Goal: Information Seeking & Learning: Learn about a topic

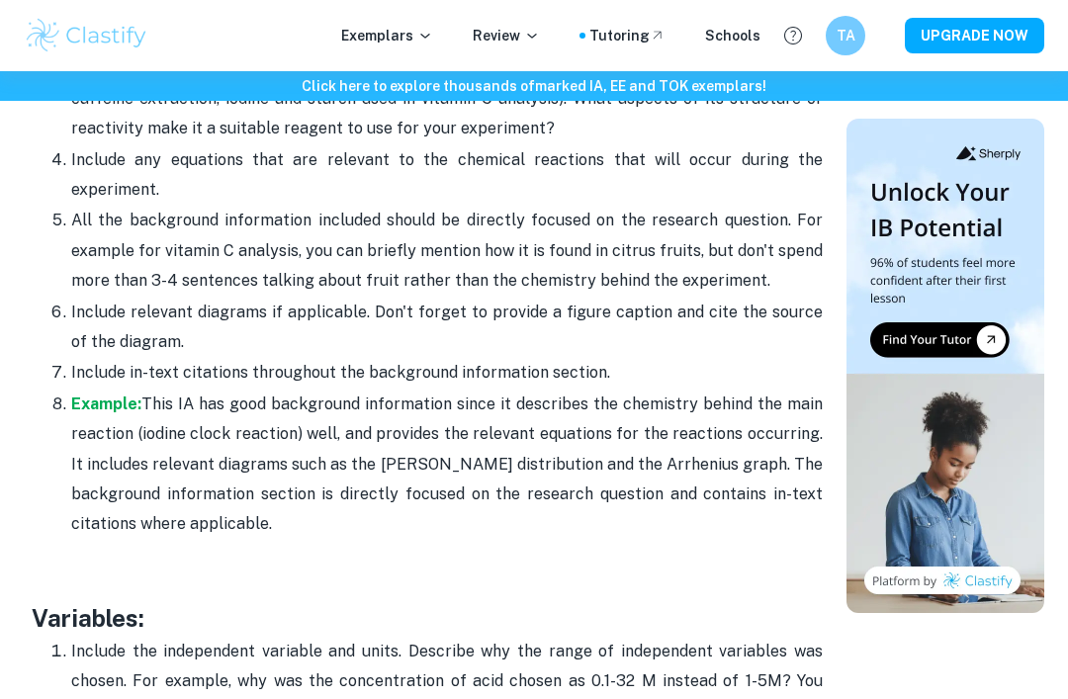
scroll to position [2904, 0]
click at [683, 519] on p "Example: This IA has good background information since it describes the chemist…" at bounding box center [447, 464] width 752 height 150
click at [391, 46] on p "Exemplars" at bounding box center [387, 36] width 92 height 22
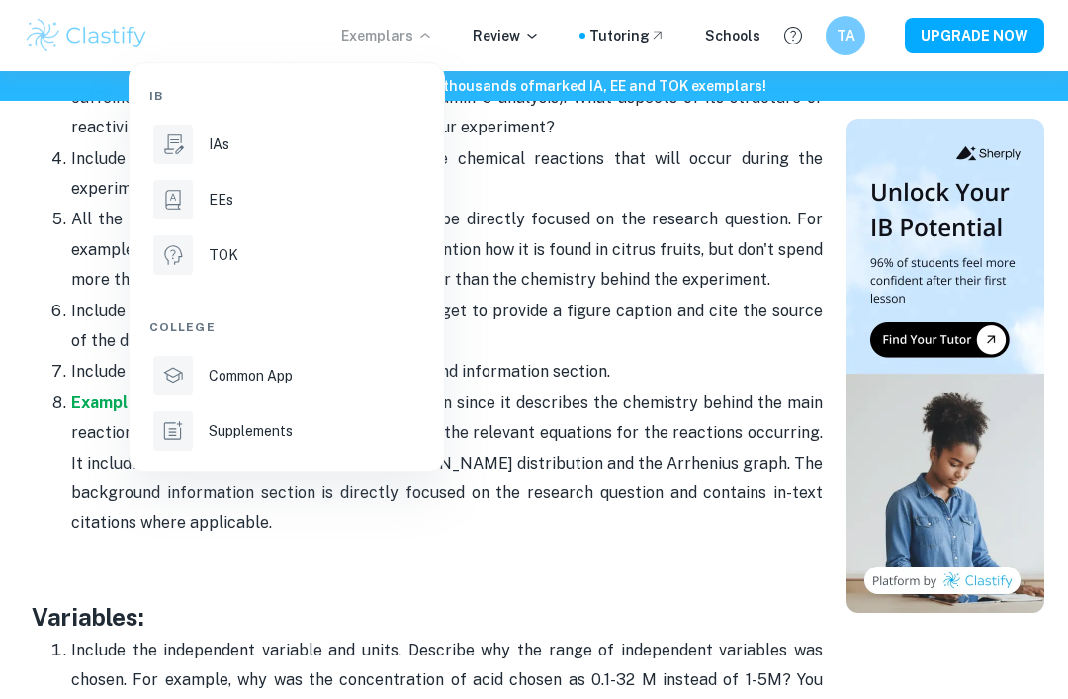
click at [292, 145] on div "IAs" at bounding box center [315, 145] width 212 height 22
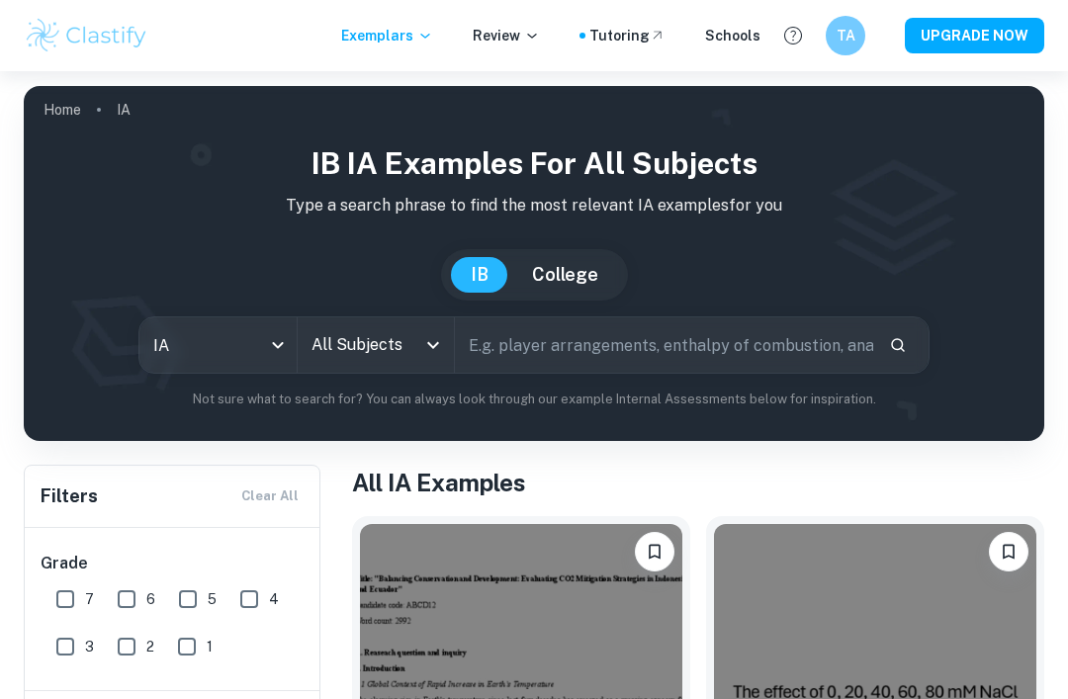
scroll to position [22, 0]
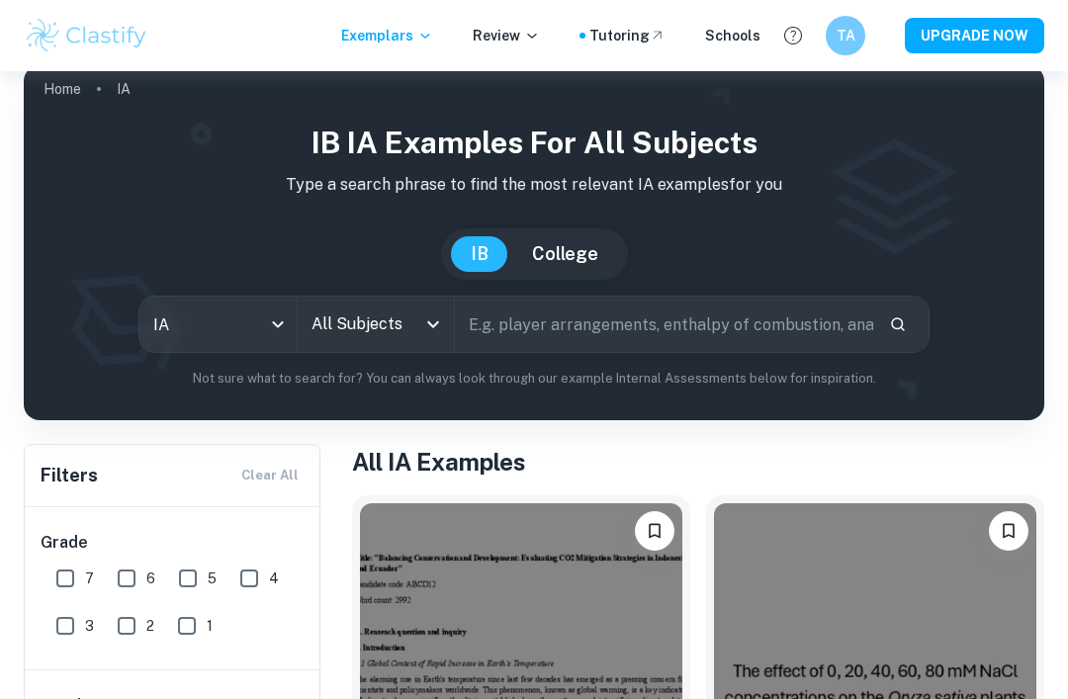
click at [410, 327] on input "All Subjects" at bounding box center [362, 325] width 110 height 38
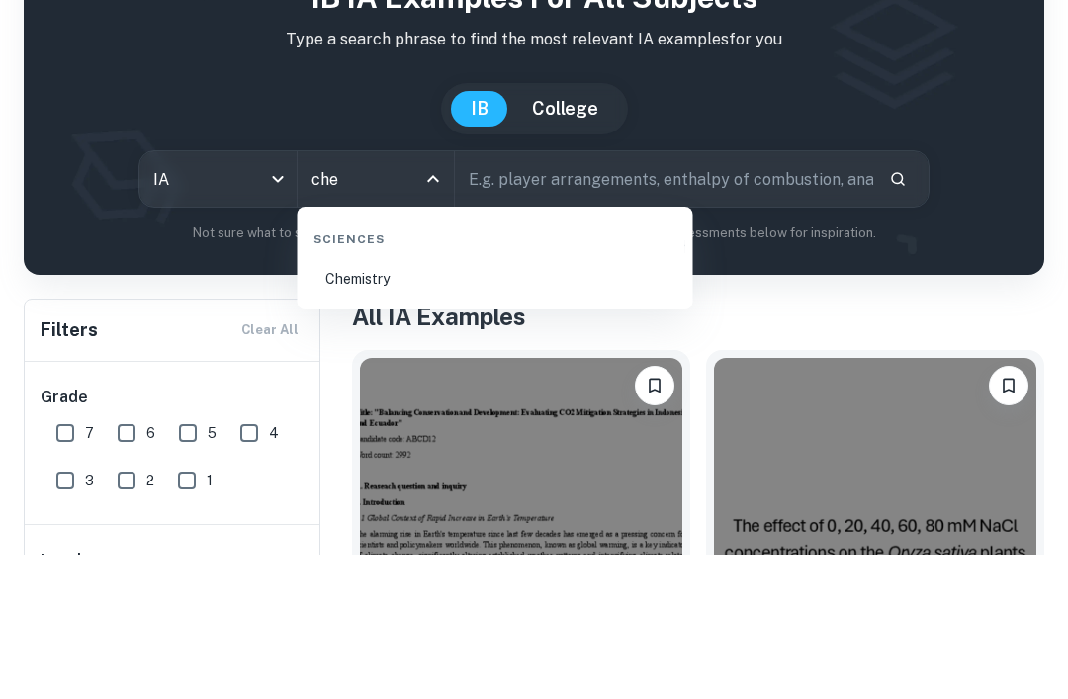
click at [380, 402] on li "Chemistry" at bounding box center [496, 425] width 380 height 46
type input "Chemistry"
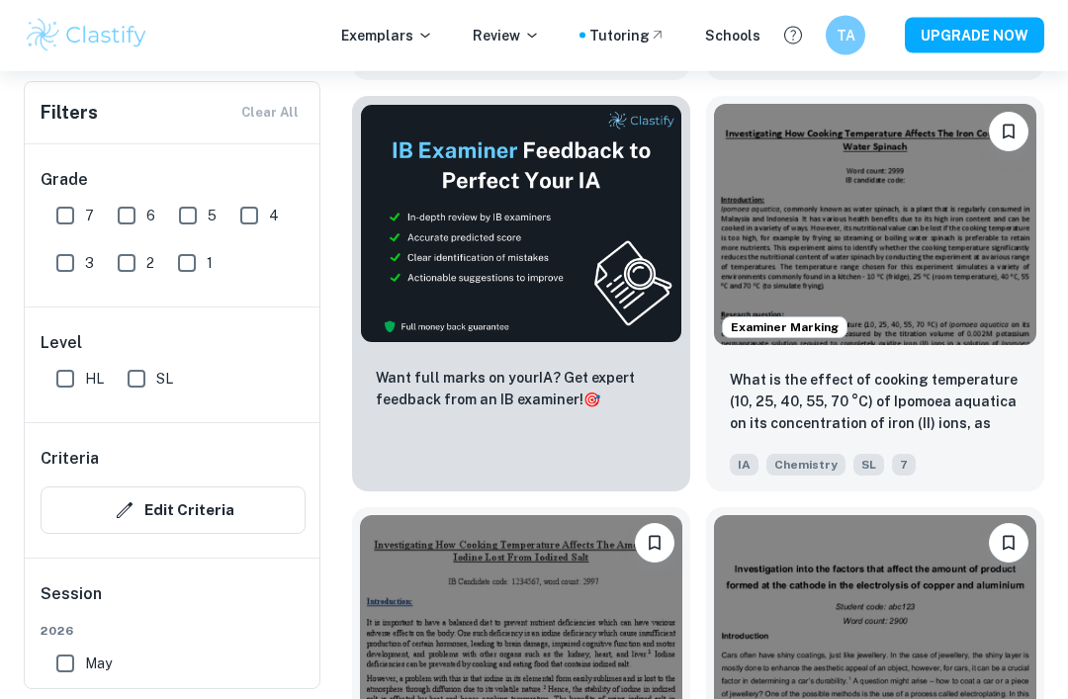
scroll to position [1014, 0]
click at [758, 417] on p "What is the effect of cooking temperature (10, 25, 40, 55, 70 °C) of Ipomoea aq…" at bounding box center [875, 402] width 291 height 67
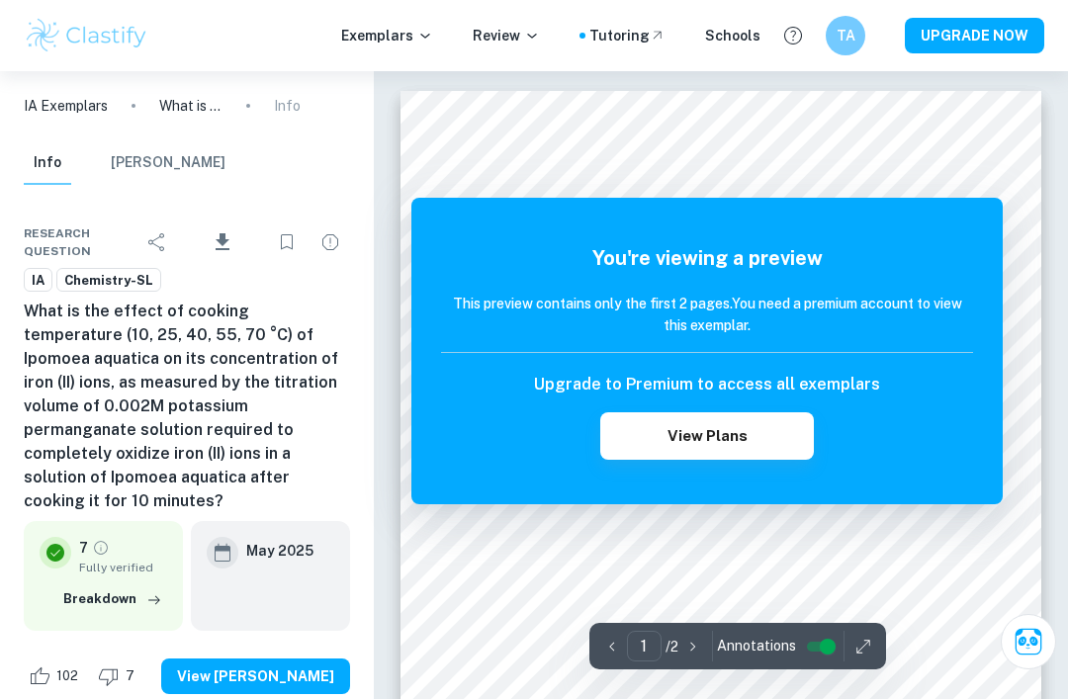
scroll to position [63, 0]
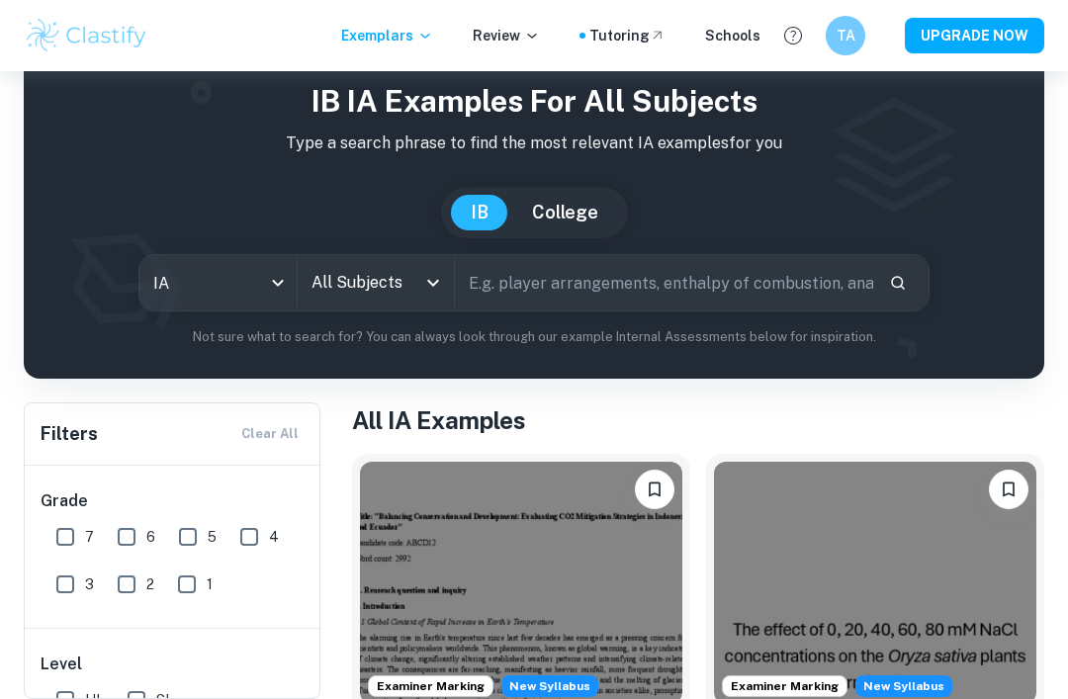
scroll to position [230, 0]
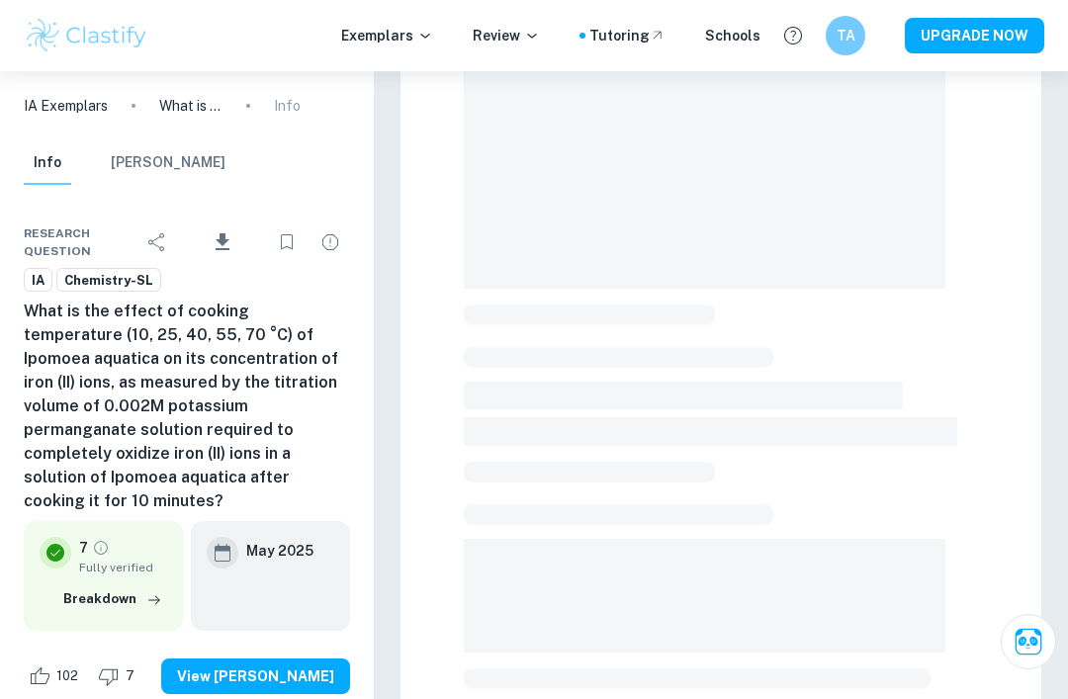
scroll to position [63, 0]
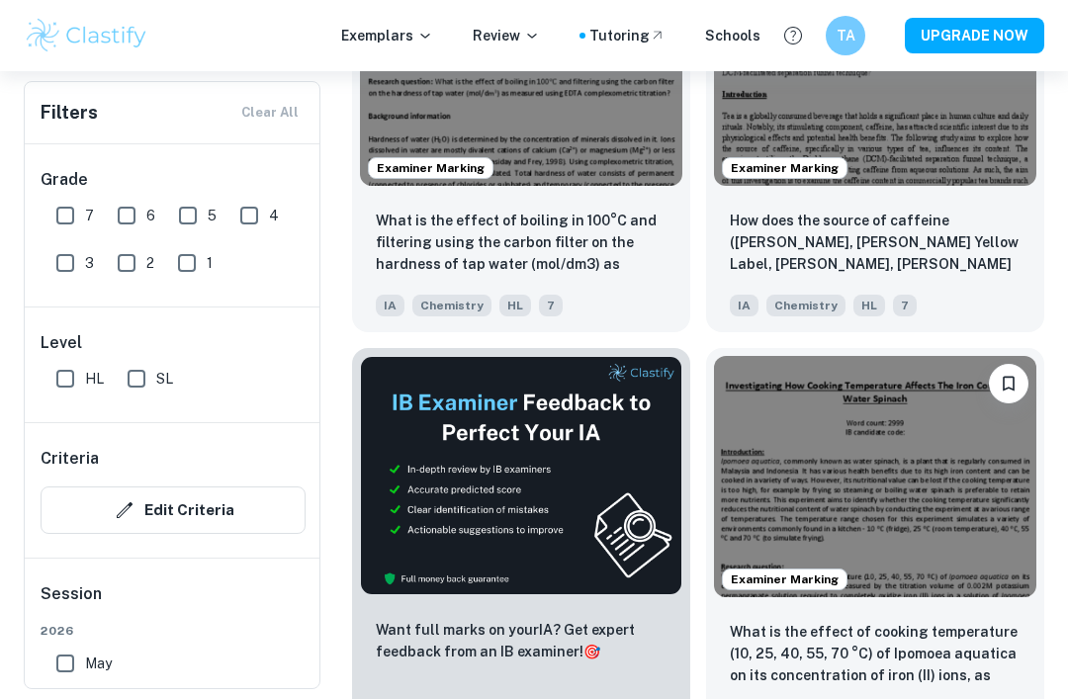
scroll to position [592, 0]
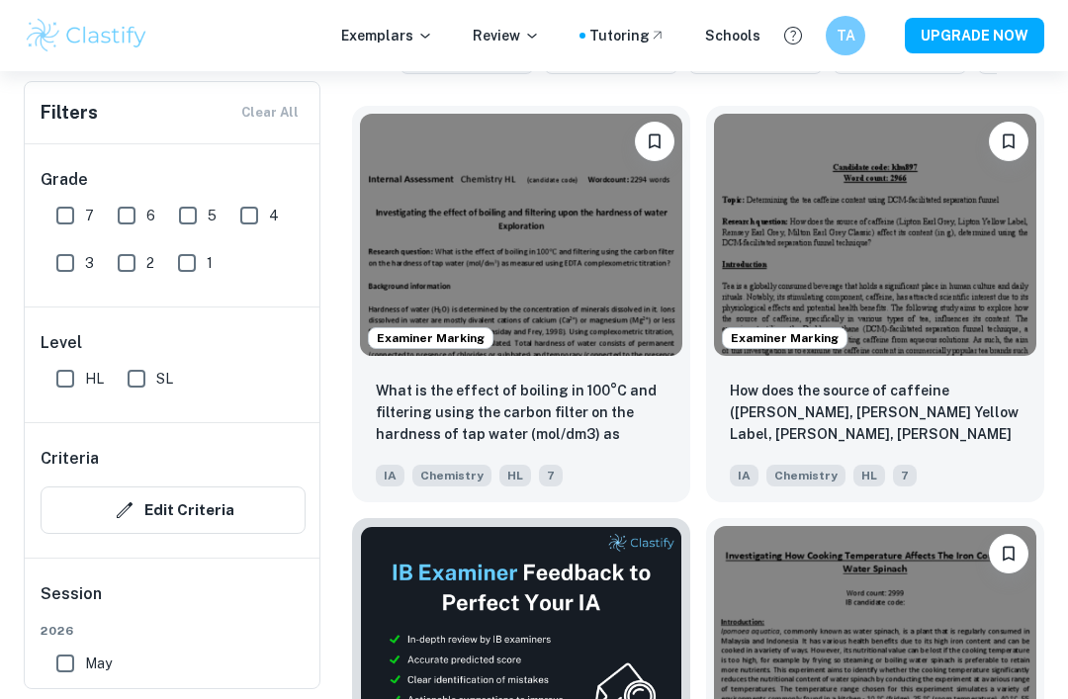
click at [576, 392] on p "What is the effect of boiling in 100°C and filtering using the carbon filter on…" at bounding box center [521, 413] width 291 height 67
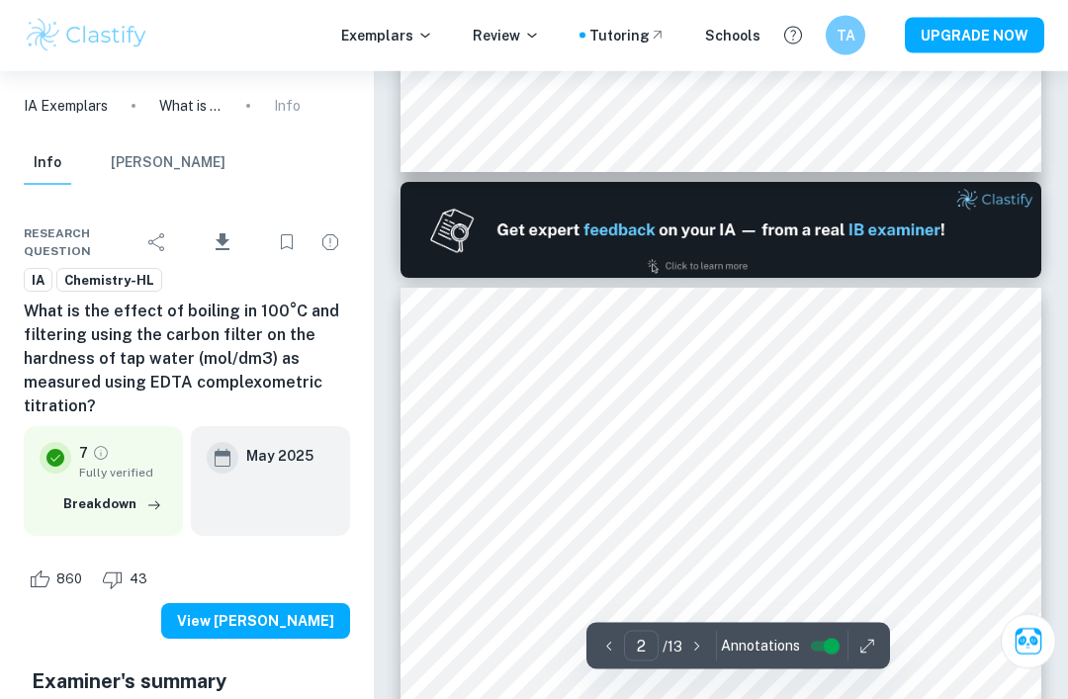
type input "1"
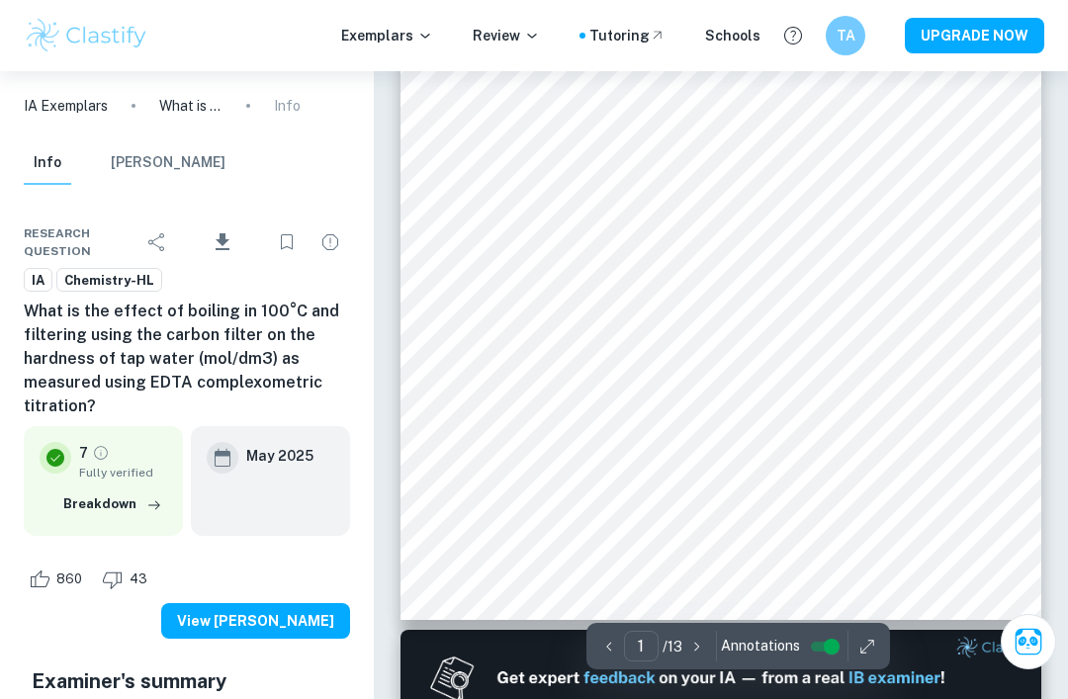
scroll to position [380, 0]
